Goal: Information Seeking & Learning: Learn about a topic

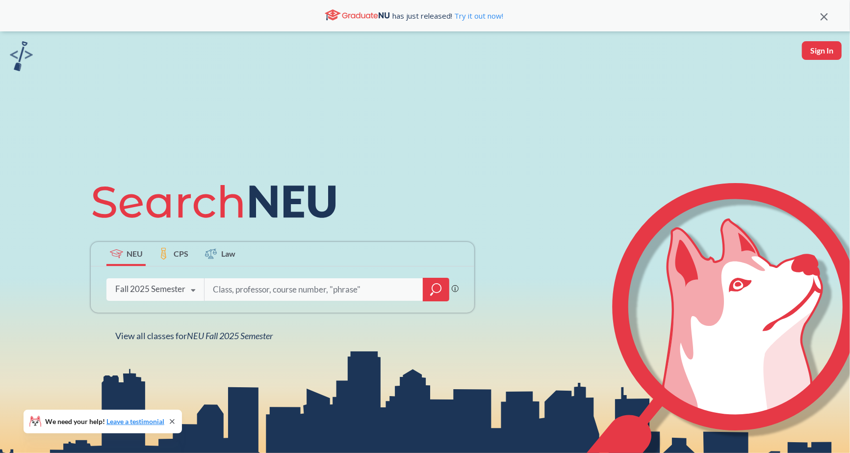
click at [226, 287] on input "search" at bounding box center [314, 289] width 204 height 21
type input "data science"
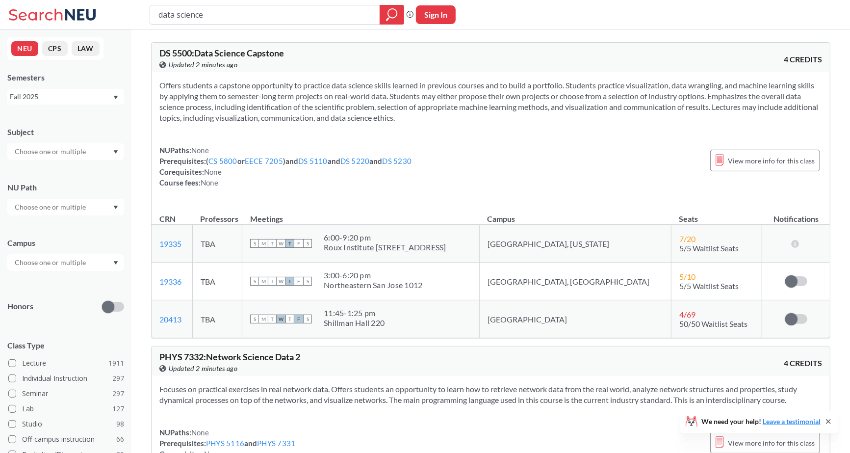
click at [48, 151] on input "text" at bounding box center [51, 152] width 82 height 12
click at [66, 132] on div "Subject" at bounding box center [65, 132] width 117 height 11
click at [45, 149] on input "text" at bounding box center [51, 152] width 82 height 12
type input "d"
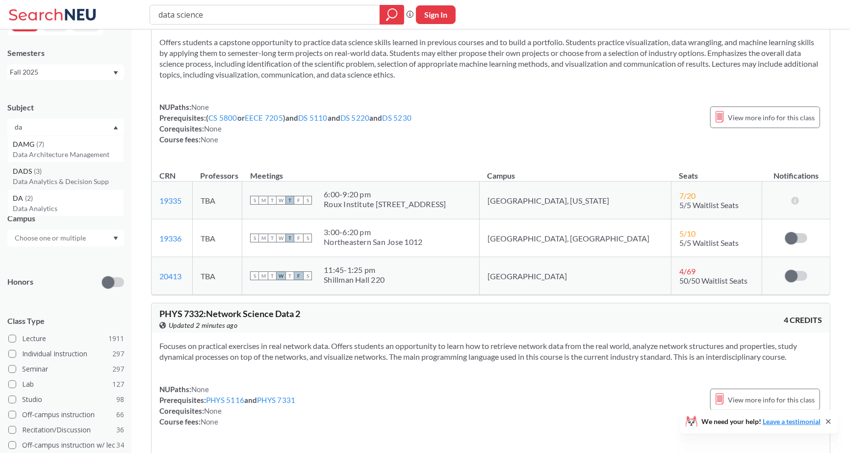
scroll to position [24, 0]
type input "d"
click at [196, 14] on input "data science" at bounding box center [264, 14] width 215 height 17
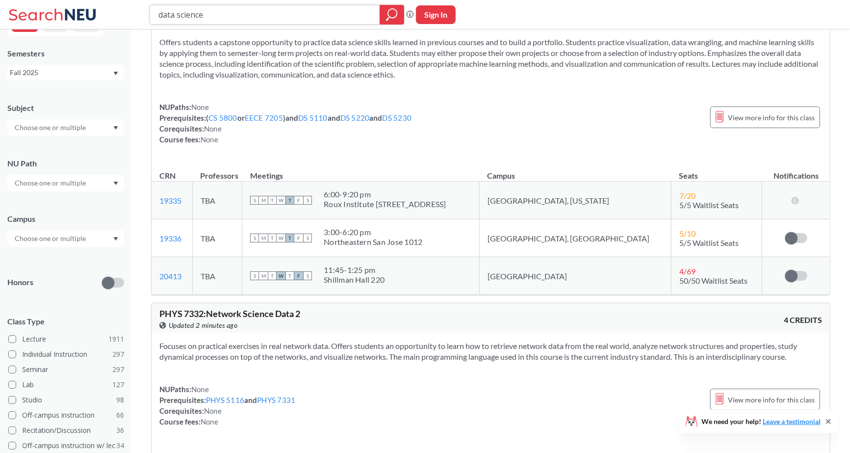
click at [196, 14] on input "data science" at bounding box center [264, 14] width 215 height 17
type input "d"
click at [40, 131] on input "text" at bounding box center [51, 128] width 82 height 12
type input "d"
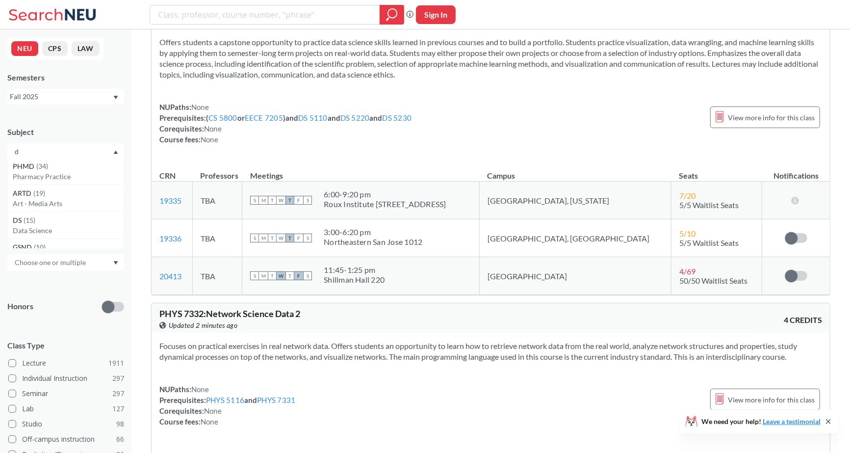
scroll to position [0, 0]
type input "d"
click at [36, 226] on div "DS ( 15 )" at bounding box center [68, 222] width 111 height 11
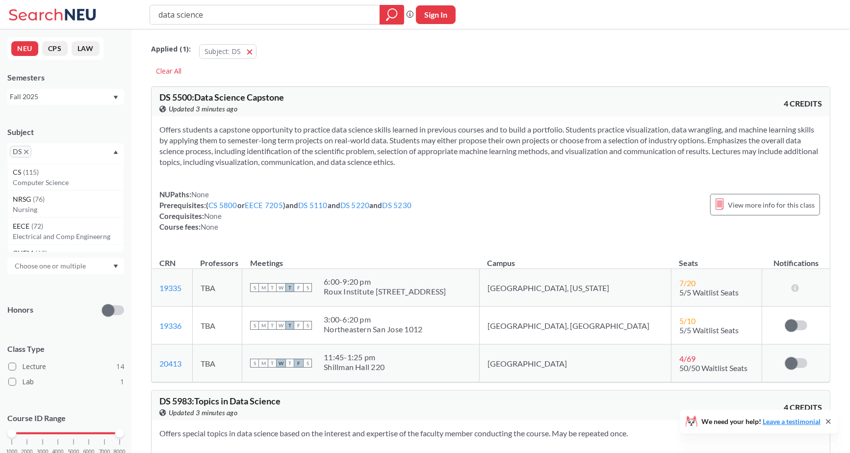
click at [42, 434] on div "1000 2000 3000 4000 5000 6000 7000 8000" at bounding box center [66, 433] width 108 height 7
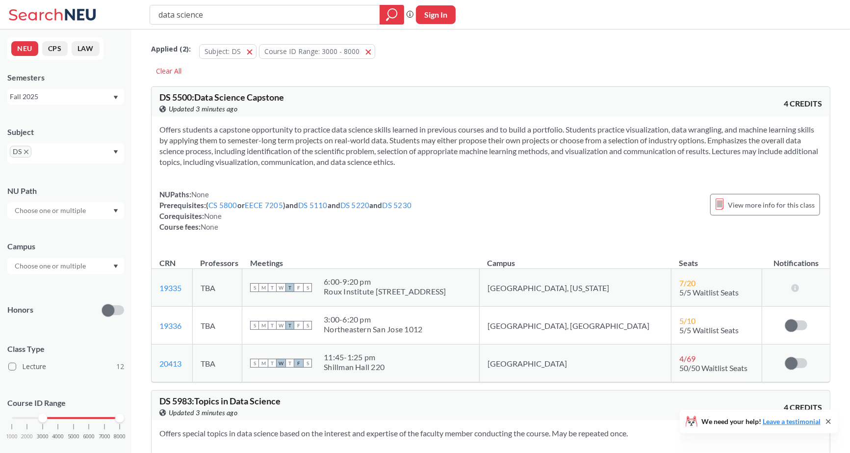
click at [12, 416] on div "1000 2000 3000 4000 5000 6000 7000 8000" at bounding box center [66, 417] width 108 height 7
drag, startPoint x: 118, startPoint y: 433, endPoint x: 46, endPoint y: 430, distance: 71.7
click at [46, 430] on div at bounding box center [42, 433] width 9 height 9
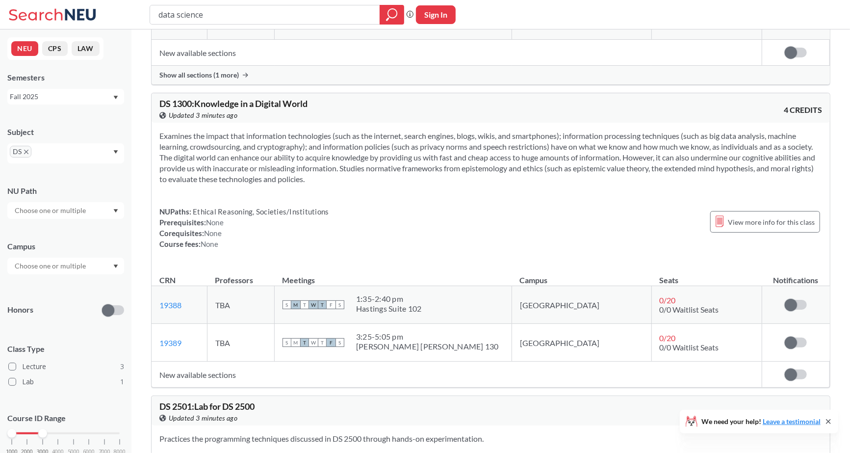
scroll to position [695, 0]
